Goal: Information Seeking & Learning: Learn about a topic

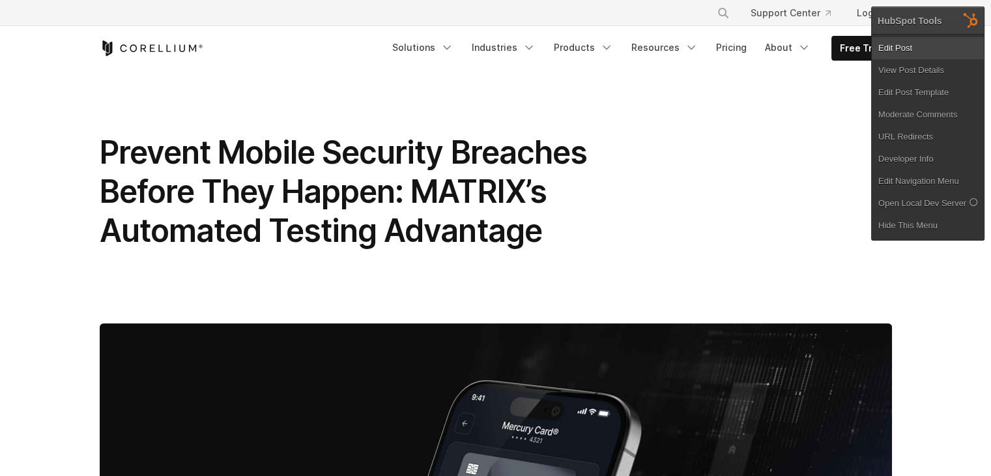
click at [926, 47] on link "Edit Post" at bounding box center [928, 48] width 112 height 22
